Goal: Transaction & Acquisition: Purchase product/service

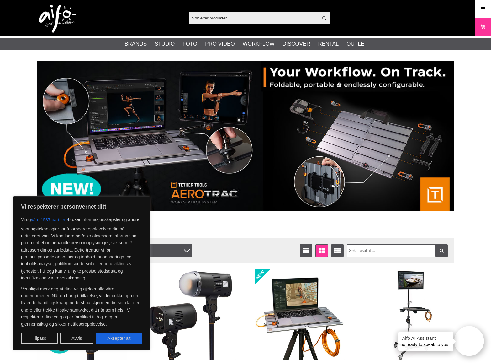
click at [121, 340] on button "Aksepter alt" at bounding box center [119, 337] width 46 height 11
checkbox input "true"
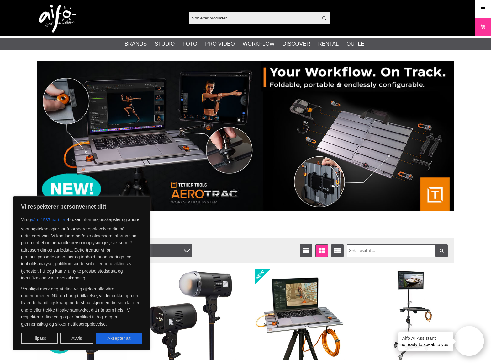
checkbox input "true"
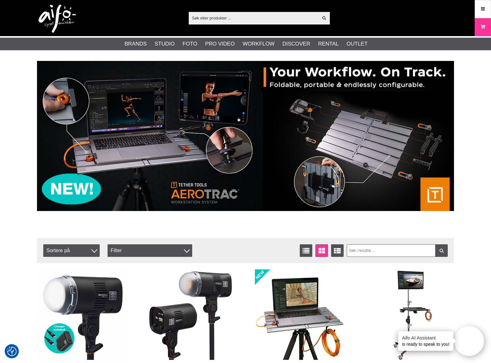
click at [209, 18] on input "text" at bounding box center [254, 17] width 130 height 9
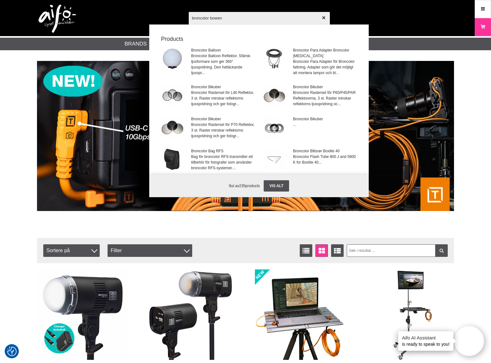
type input "broncolor bowens"
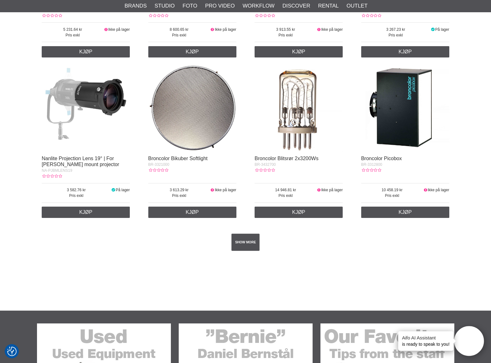
scroll to position [1026, 0]
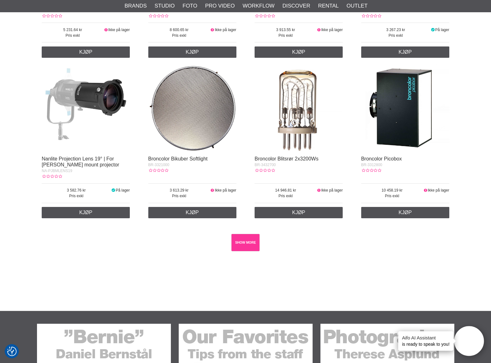
click at [250, 243] on link "SHOW MORE" at bounding box center [246, 242] width 29 height 17
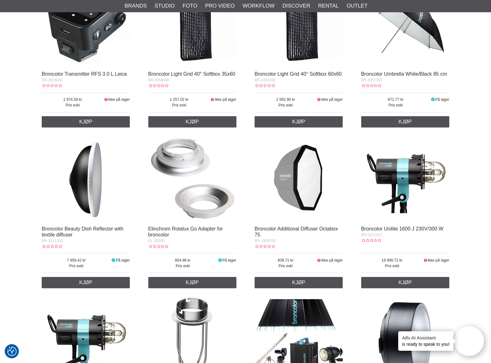
scroll to position [7704, 0]
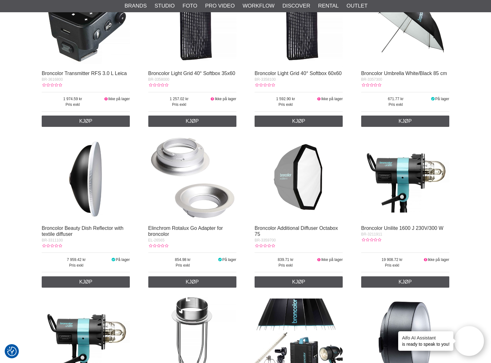
click at [201, 198] on img at bounding box center [192, 177] width 88 height 88
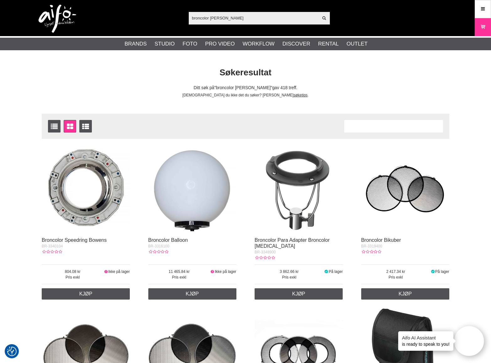
click at [241, 19] on input "broncolor bowens" at bounding box center [254, 17] width 130 height 9
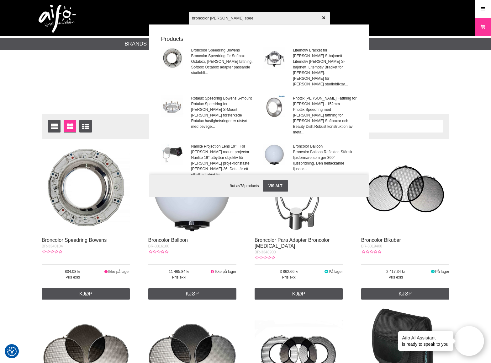
type input "broncolor bowens speed"
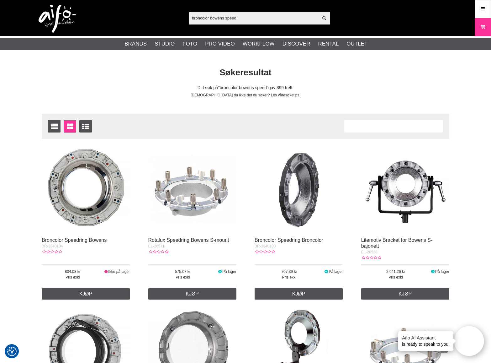
click at [244, 18] on input "broncolor bowens speed" at bounding box center [254, 17] width 130 height 9
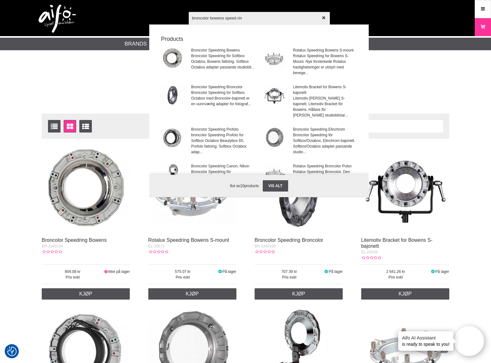
type input "broncolor bowens speed ring"
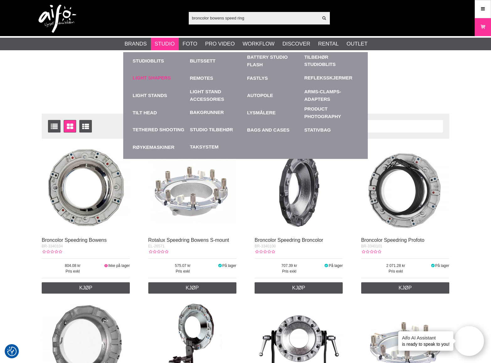
click at [160, 79] on link "Light Shapers" at bounding box center [152, 77] width 38 height 7
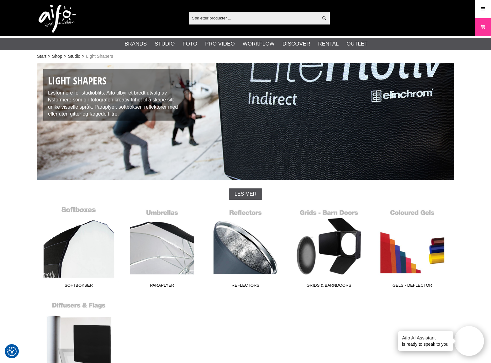
click at [82, 215] on link "Softbokser" at bounding box center [78, 248] width 83 height 85
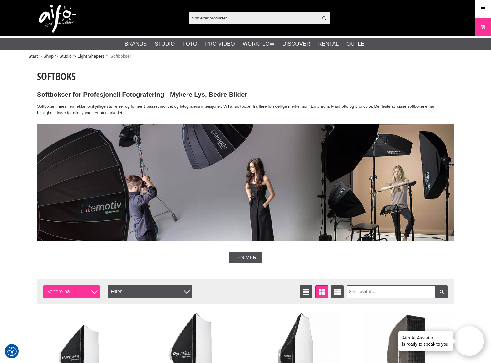
click at [94, 292] on div at bounding box center [94, 291] width 6 height 6
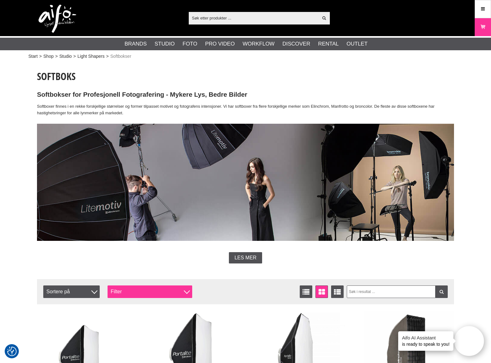
click at [139, 291] on div "Filter" at bounding box center [150, 291] width 85 height 13
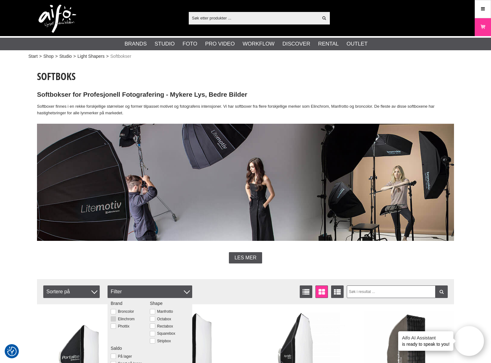
click at [113, 317] on button at bounding box center [113, 318] width 5 height 5
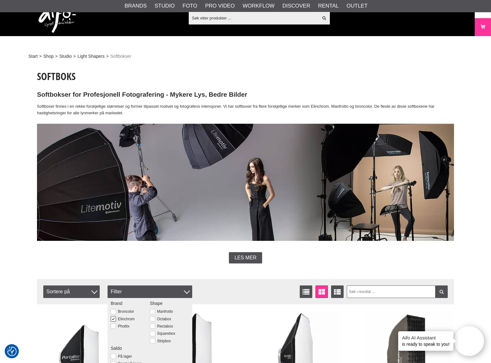
scroll to position [116, 0]
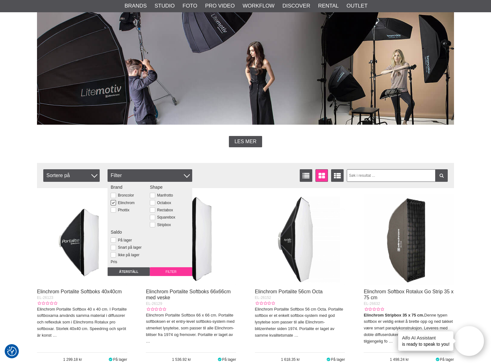
click at [172, 271] on input "Filter" at bounding box center [171, 271] width 42 height 9
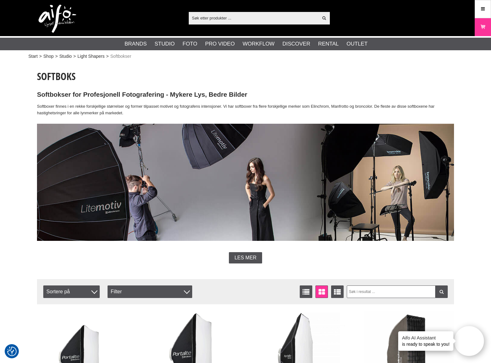
drag, startPoint x: 228, startPoint y: 17, endPoint x: 167, endPoint y: 27, distance: 62.0
click at [168, 27] on div "Vis alt Products Kategorier ut av products Ditt søk etter ga ingen treff. Prøv …" at bounding box center [245, 18] width 427 height 36
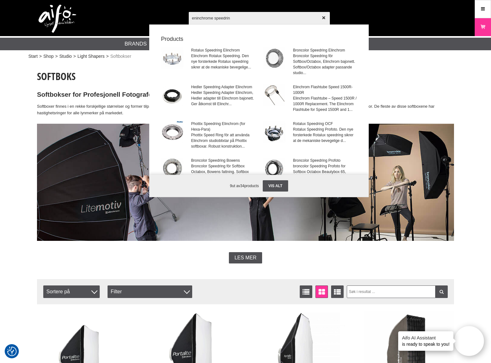
type input "eninchrome speedring"
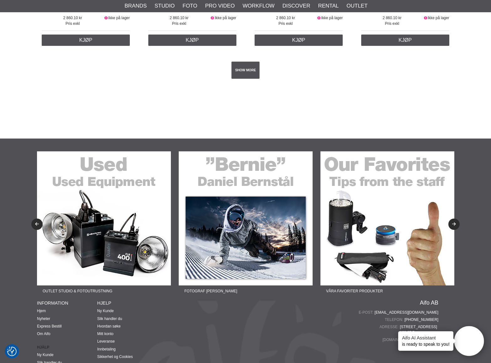
scroll to position [1199, 0]
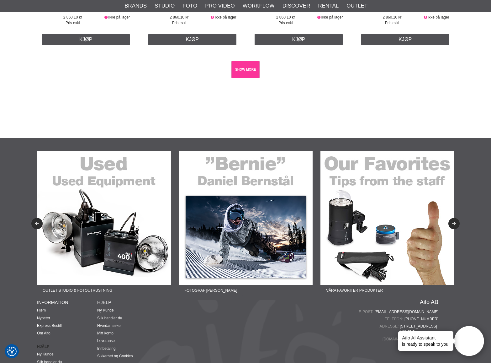
click at [251, 66] on link "SHOW MORE" at bounding box center [246, 69] width 29 height 17
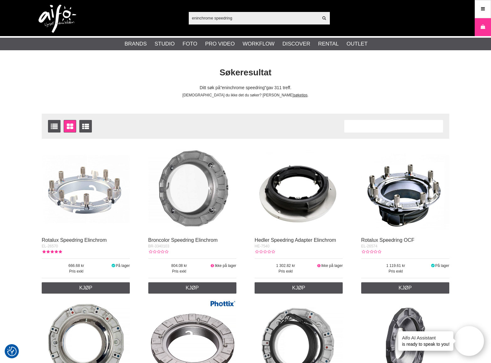
scroll to position [0, 0]
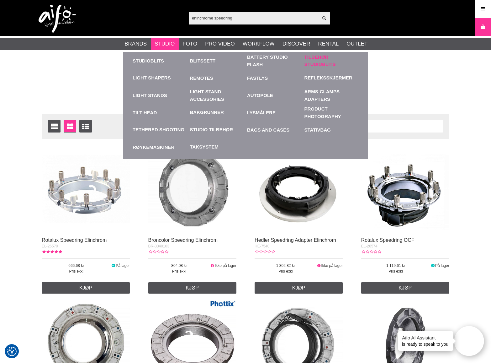
click at [314, 59] on link "Tilbehør Studioblits" at bounding box center [332, 61] width 54 height 14
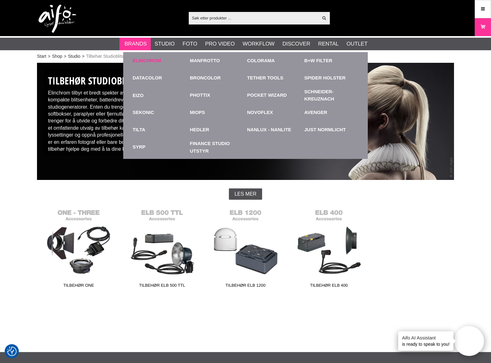
click at [149, 61] on link "Elinchrom" at bounding box center [147, 60] width 29 height 7
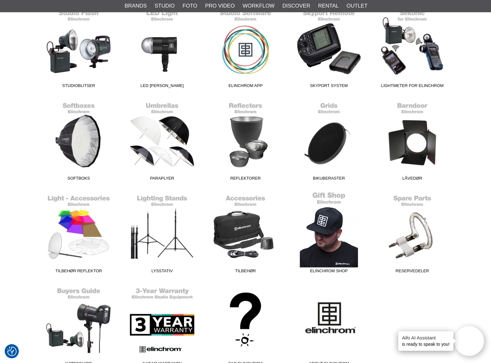
scroll to position [203, 0]
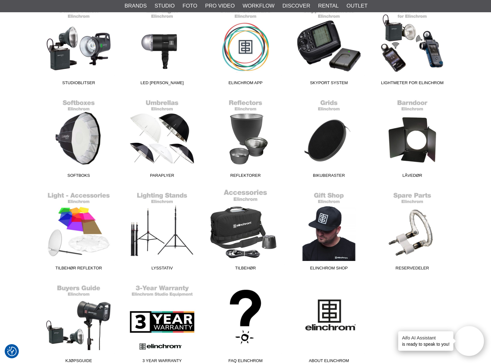
click at [246, 222] on link "Tilbehør" at bounding box center [245, 231] width 83 height 85
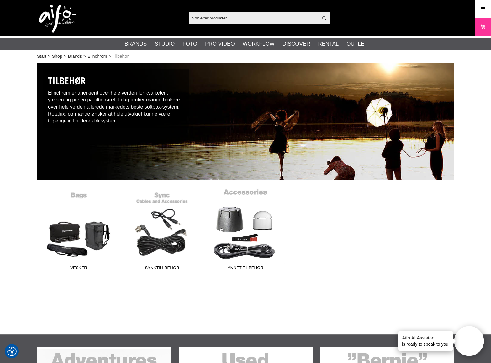
click at [259, 224] on link "Annet tilbehør" at bounding box center [245, 230] width 83 height 85
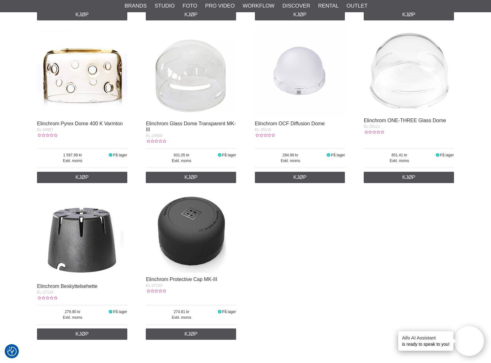
scroll to position [964, 0]
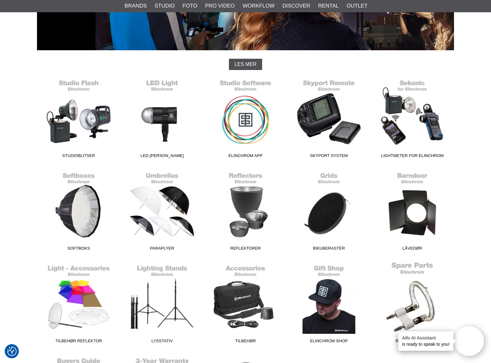
scroll to position [129, 0]
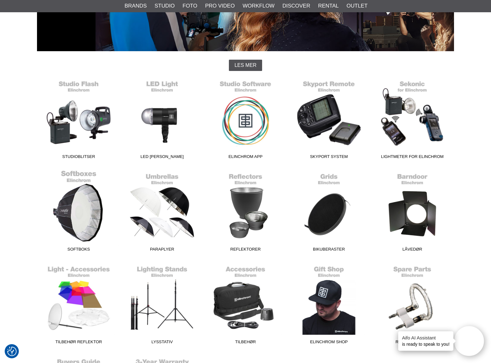
click at [88, 221] on link "Softboks" at bounding box center [78, 212] width 83 height 85
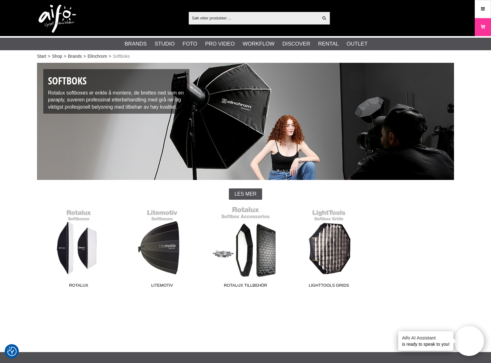
click at [259, 246] on link "Rotalux Tillbehör" at bounding box center [245, 248] width 83 height 85
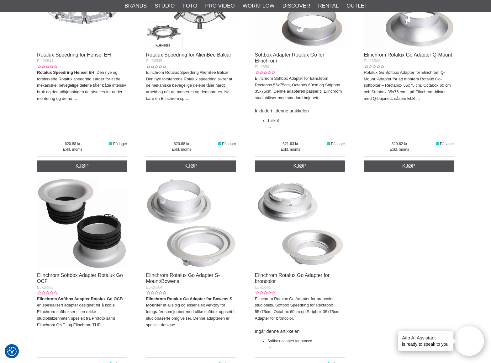
scroll to position [1300, 0]
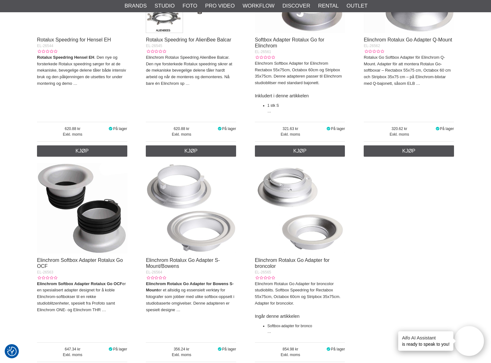
click at [197, 226] on img at bounding box center [191, 208] width 90 height 90
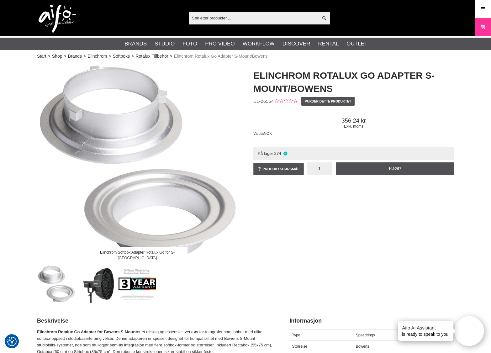
drag, startPoint x: 325, startPoint y: 168, endPoint x: 313, endPoint y: 169, distance: 12.0
click at [313, 168] on input "1" at bounding box center [319, 169] width 25 height 13
type input "2"
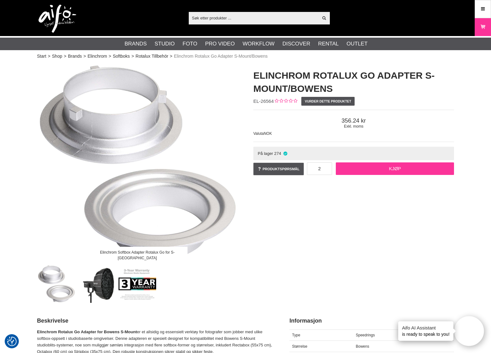
click at [394, 168] on link "Kjøp" at bounding box center [395, 169] width 118 height 13
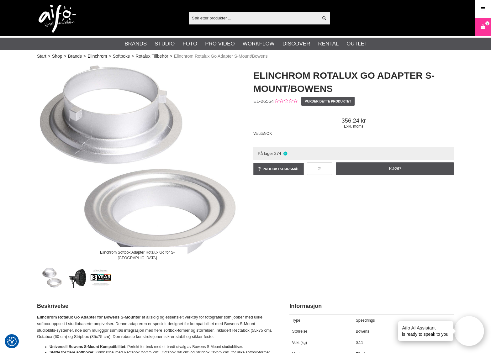
click at [102, 55] on link "Elinchrom" at bounding box center [97, 56] width 19 height 7
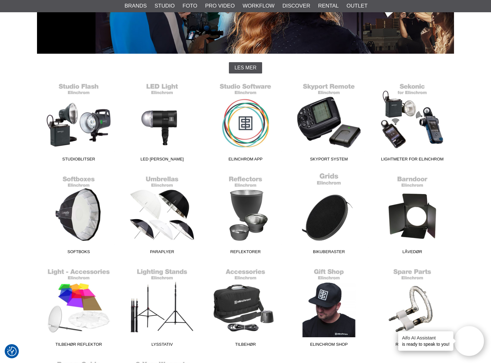
scroll to position [127, 0]
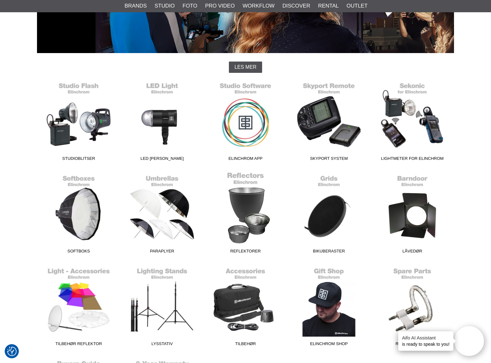
click at [249, 213] on link "Reflektorer" at bounding box center [245, 214] width 83 height 85
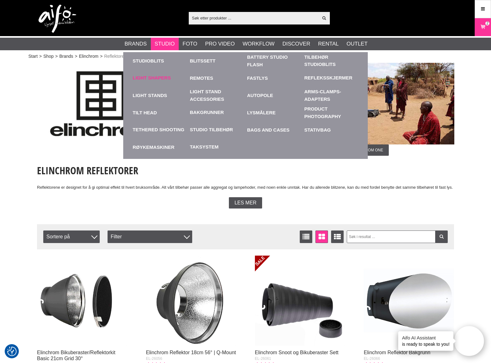
click at [142, 74] on div "Light Shapers" at bounding box center [160, 77] width 54 height 17
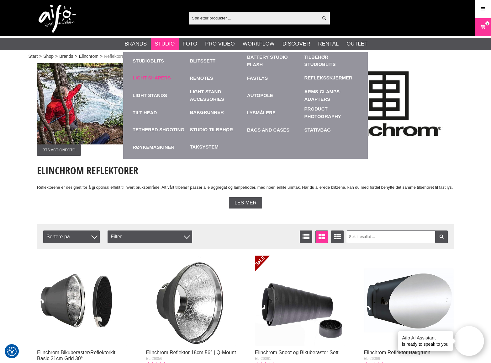
click at [147, 78] on link "Light Shapers" at bounding box center [152, 77] width 38 height 7
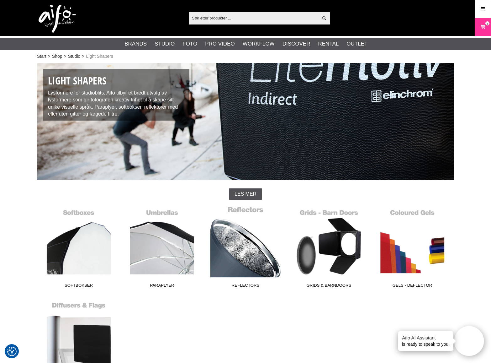
click at [239, 244] on link "Reflectors" at bounding box center [245, 248] width 83 height 85
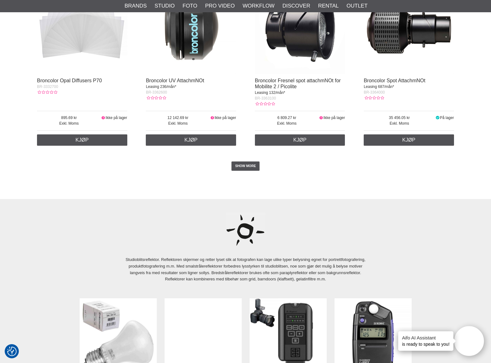
scroll to position [1255, 0]
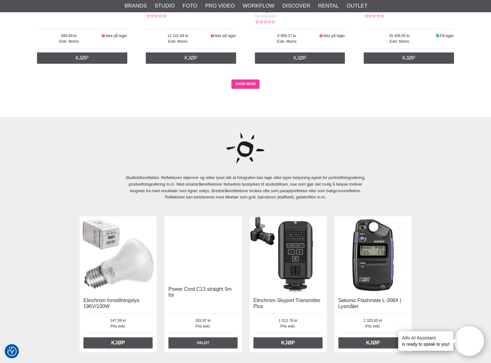
click at [243, 84] on link "SHOW MORE" at bounding box center [246, 83] width 29 height 9
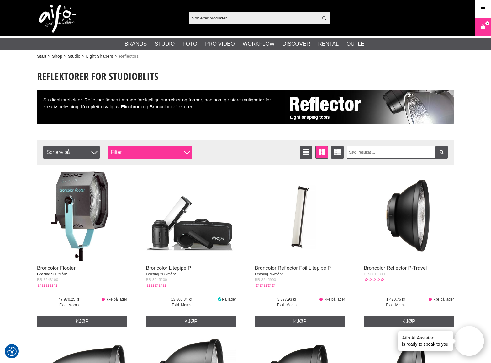
scroll to position [0, 0]
click at [120, 152] on div "Filter" at bounding box center [150, 152] width 85 height 13
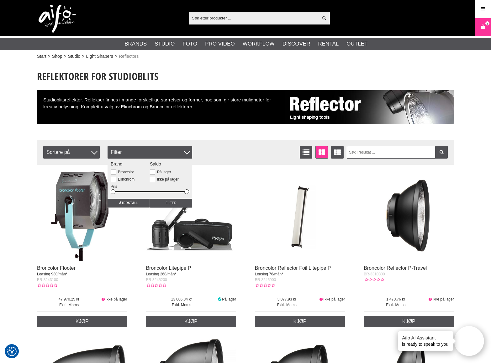
click at [261, 154] on div "Vis liste Vindusvisning Utvidet liste Sortere på Artikelkod Benämning Filter Pr…" at bounding box center [195, 152] width 304 height 13
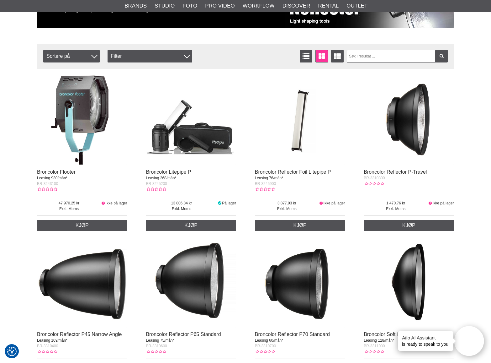
scroll to position [97, 0]
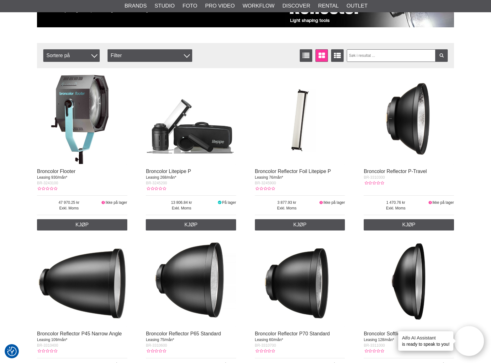
click at [192, 131] on img at bounding box center [191, 119] width 90 height 90
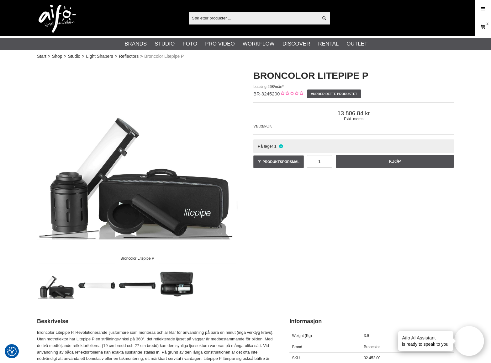
click at [484, 25] on icon at bounding box center [483, 27] width 6 height 7
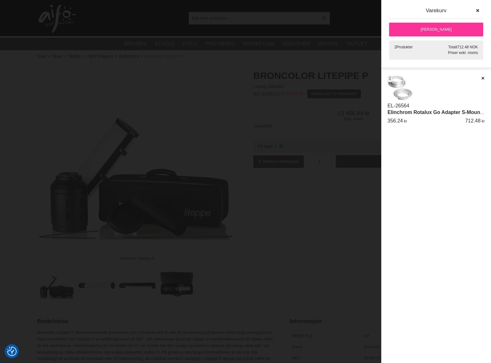
click at [439, 25] on link "[PERSON_NAME]" at bounding box center [436, 30] width 94 height 14
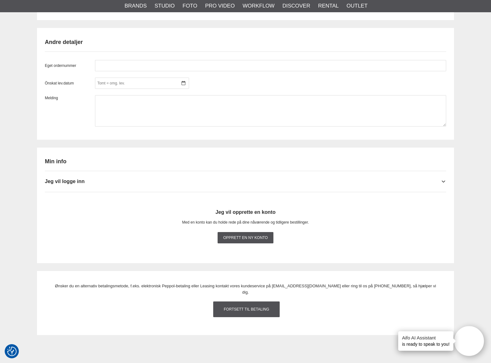
scroll to position [457, 0]
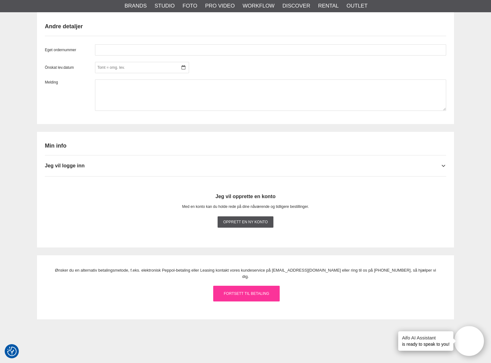
click at [250, 286] on link "Fortsett til betaling" at bounding box center [246, 294] width 67 height 16
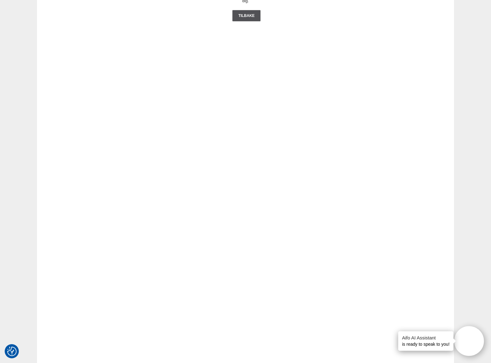
scroll to position [0, 0]
